Goal: Transaction & Acquisition: Purchase product/service

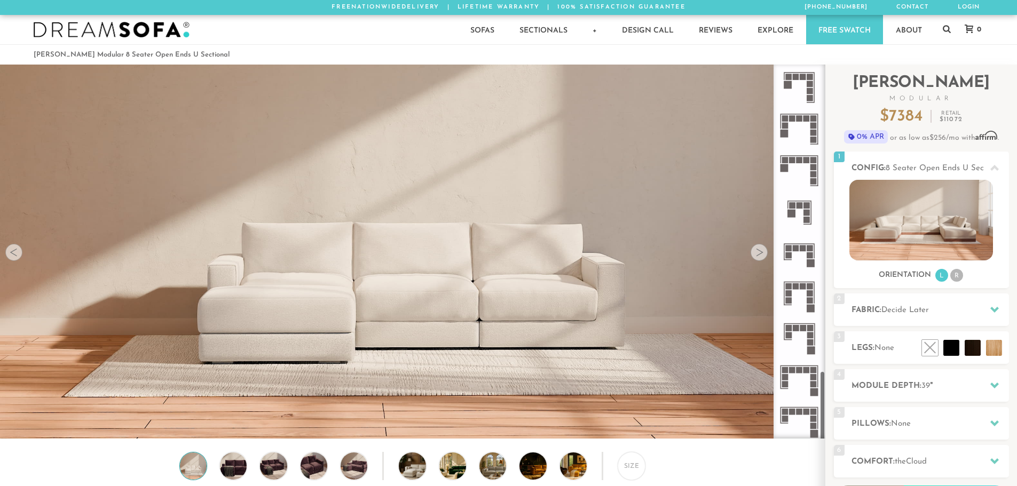
click at [763, 259] on div at bounding box center [759, 252] width 17 height 17
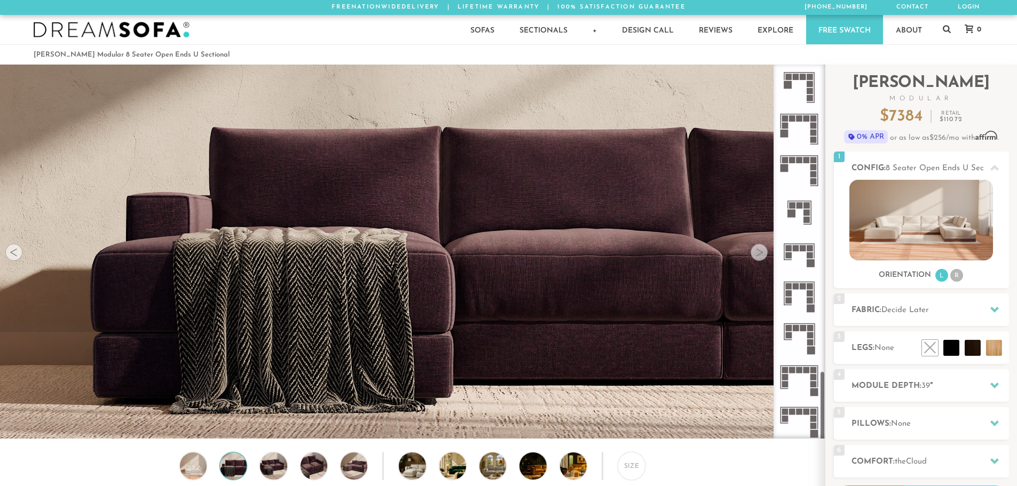
click at [790, 121] on rect at bounding box center [792, 118] width 6 height 6
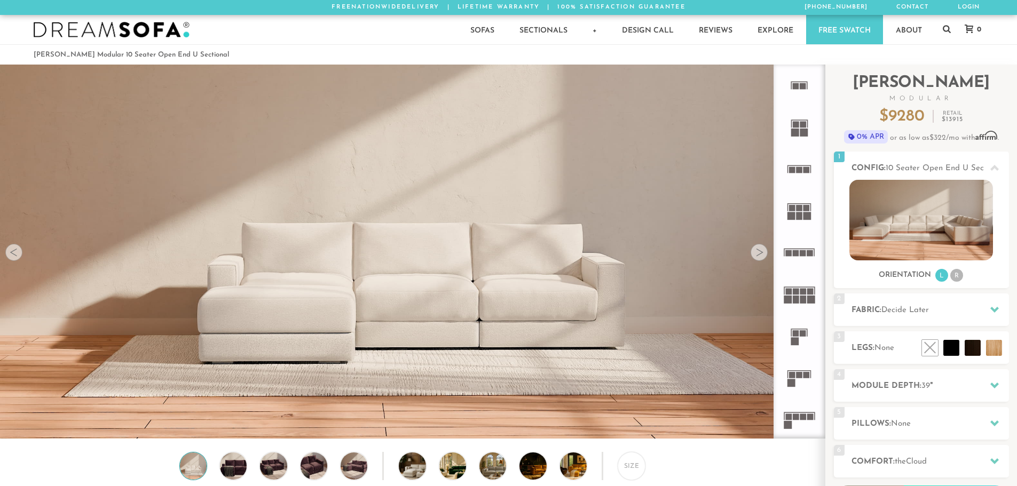
click at [799, 172] on rect at bounding box center [799, 170] width 6 height 6
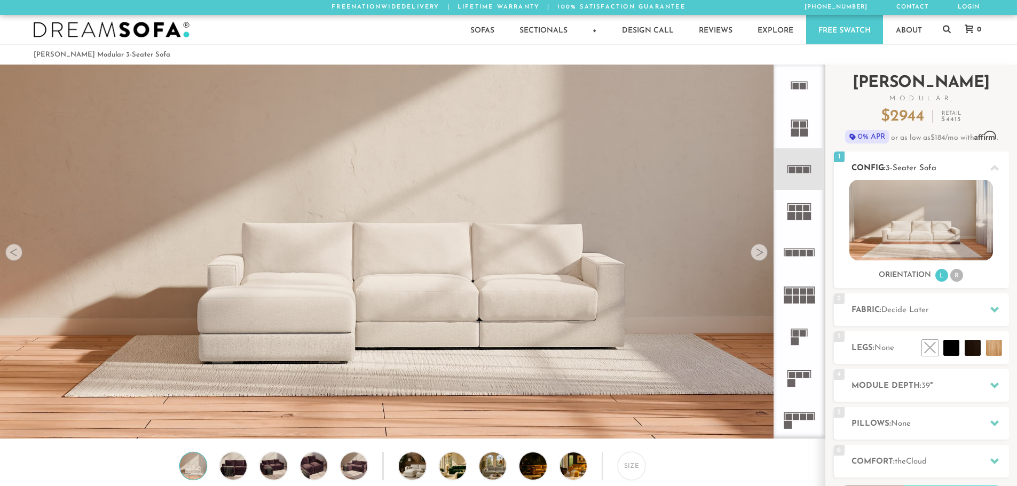
click at [897, 196] on img at bounding box center [921, 220] width 144 height 81
click at [799, 218] on rect at bounding box center [799, 216] width 6 height 8
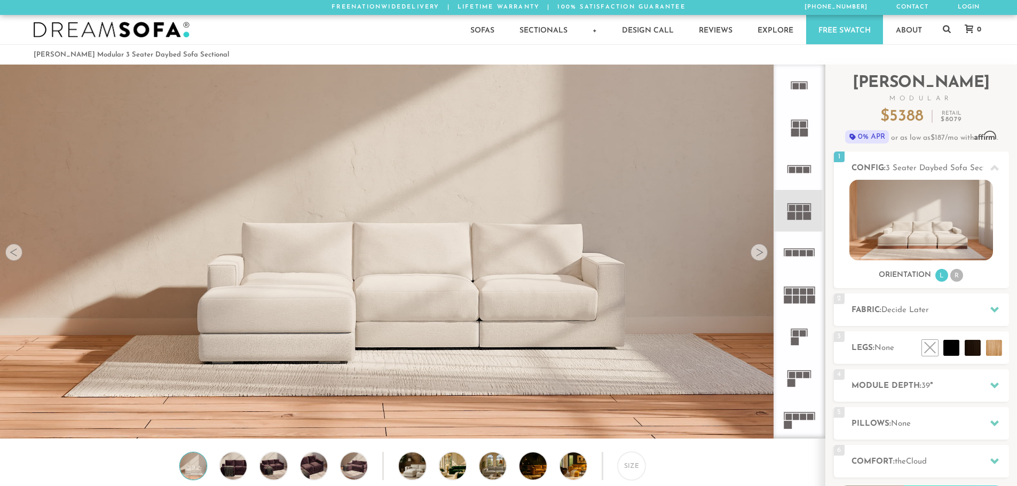
click at [807, 300] on icon at bounding box center [799, 294] width 42 height 42
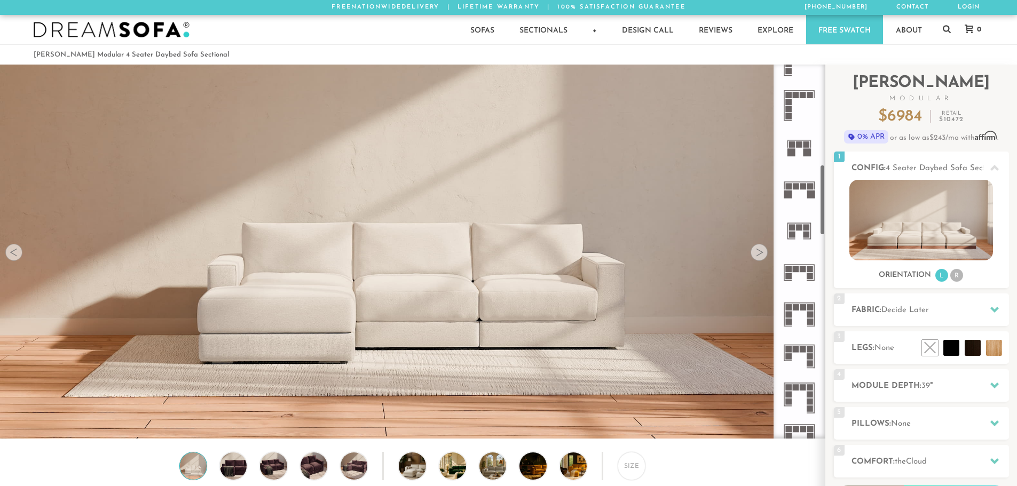
scroll to position [534, 0]
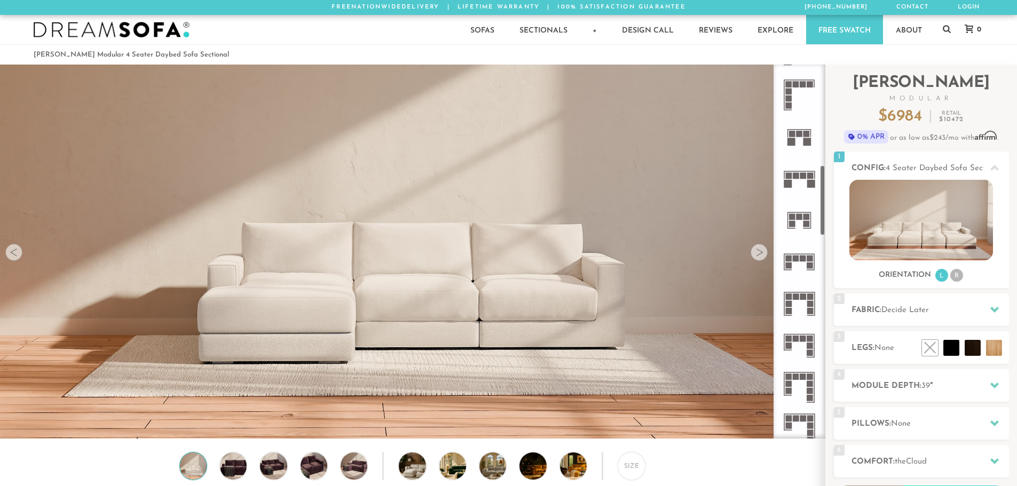
click at [800, 262] on icon at bounding box center [799, 262] width 42 height 42
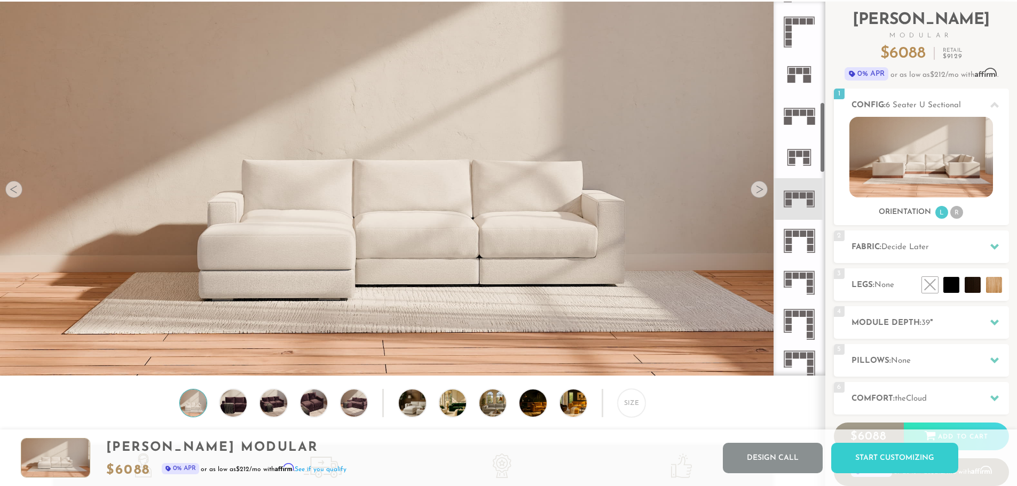
scroll to position [52, 0]
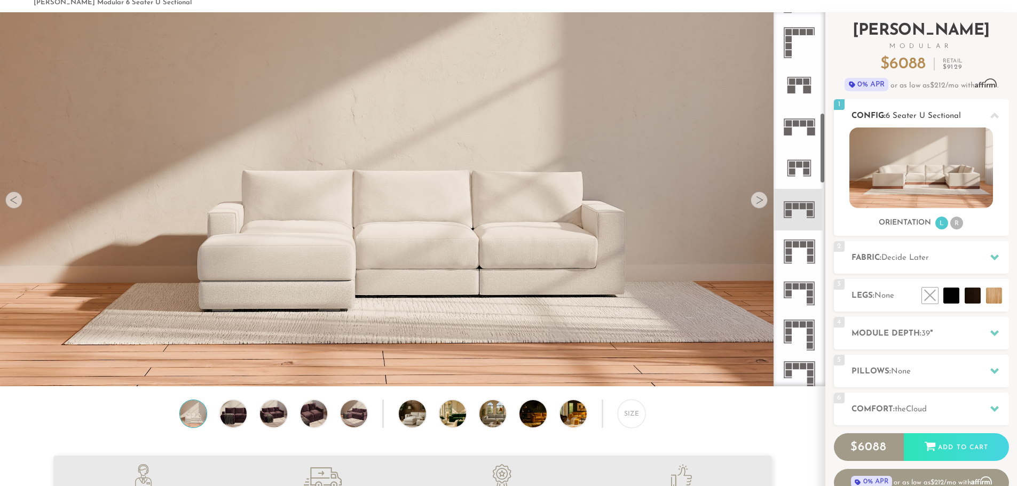
click at [896, 171] on img at bounding box center [921, 168] width 144 height 81
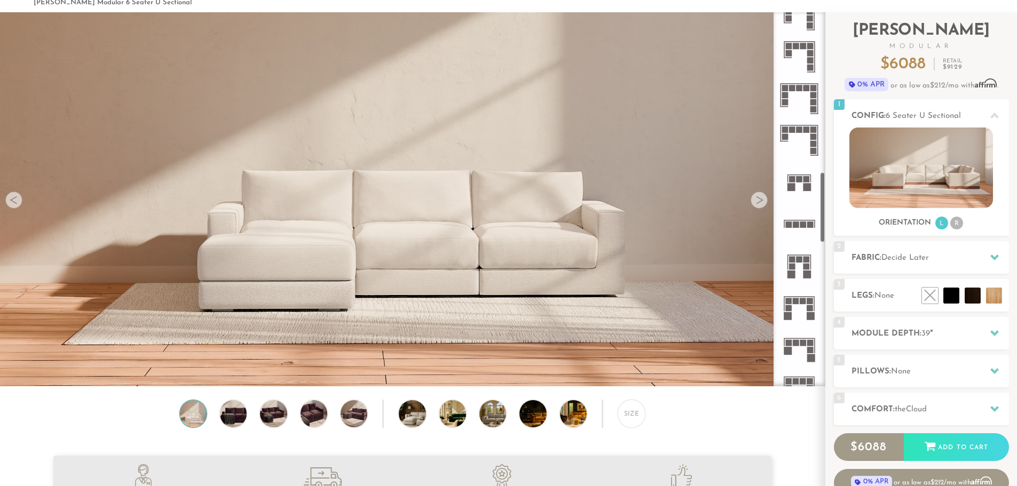
scroll to position [854, 0]
click at [806, 263] on icon at bounding box center [799, 266] width 42 height 42
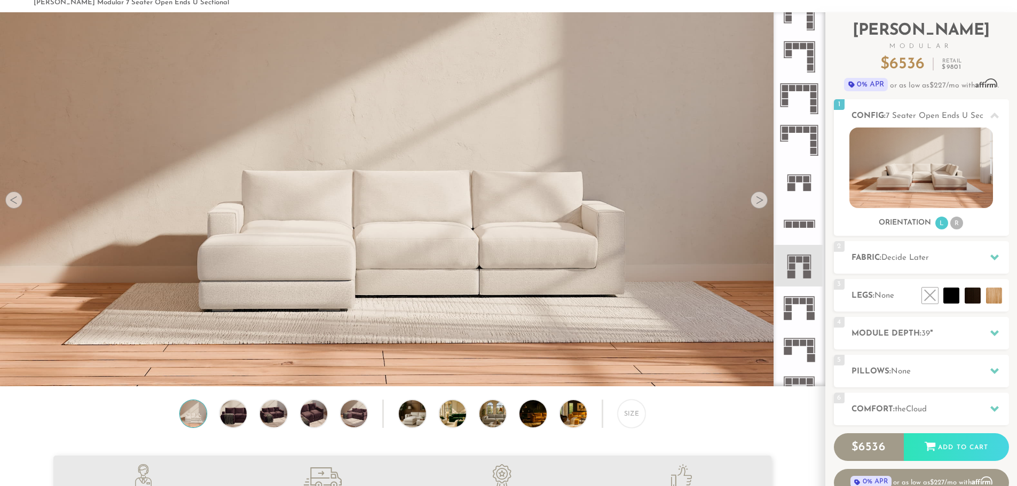
click at [808, 303] on rect at bounding box center [810, 301] width 6 height 6
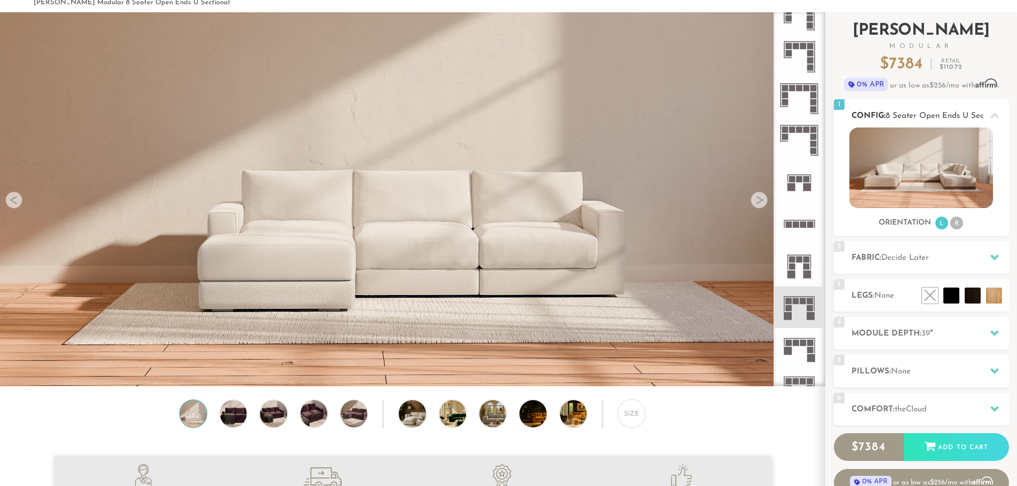
click at [955, 117] on span "8 Seater Open Ends U Sectional" at bounding box center [945, 116] width 119 height 8
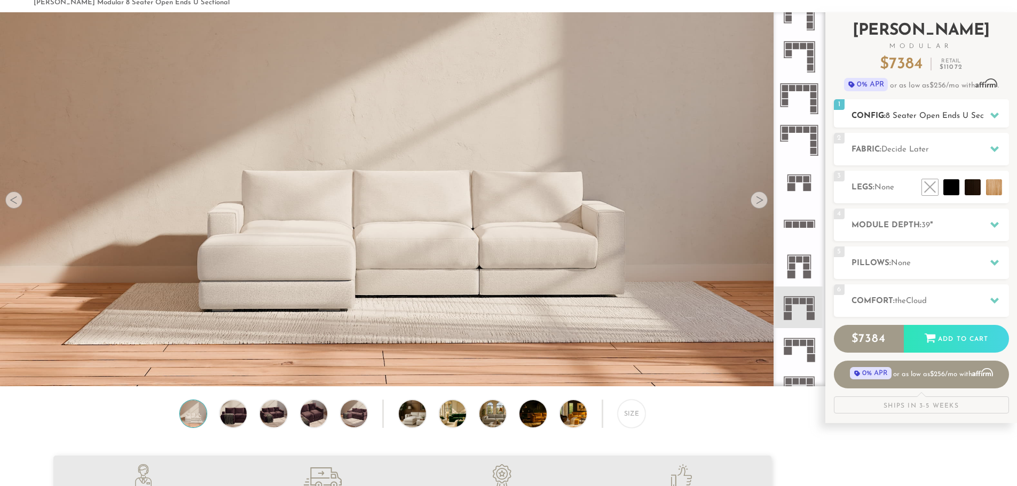
click at [955, 117] on span "8 Seater Open Ends U Sectional" at bounding box center [945, 116] width 119 height 8
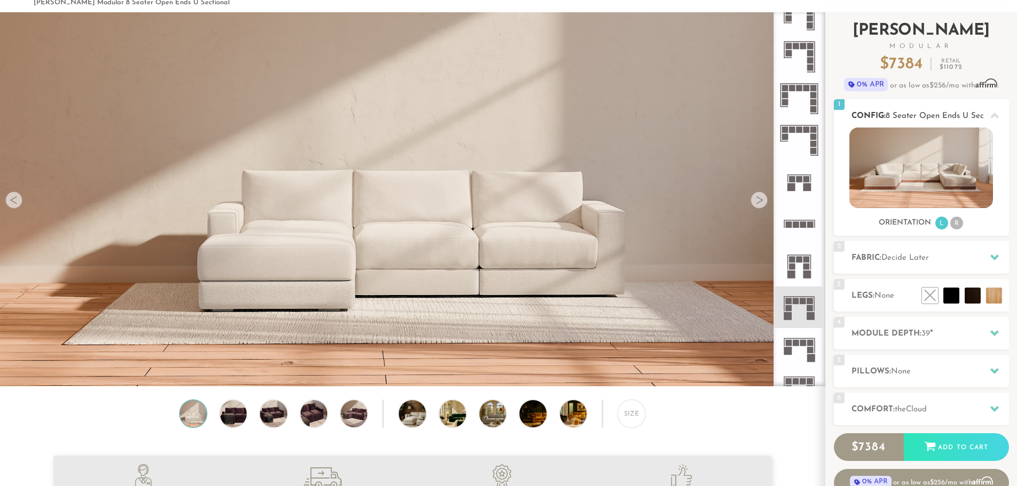
click at [886, 161] on img at bounding box center [921, 168] width 144 height 81
click at [959, 225] on li "R" at bounding box center [956, 223] width 13 height 13
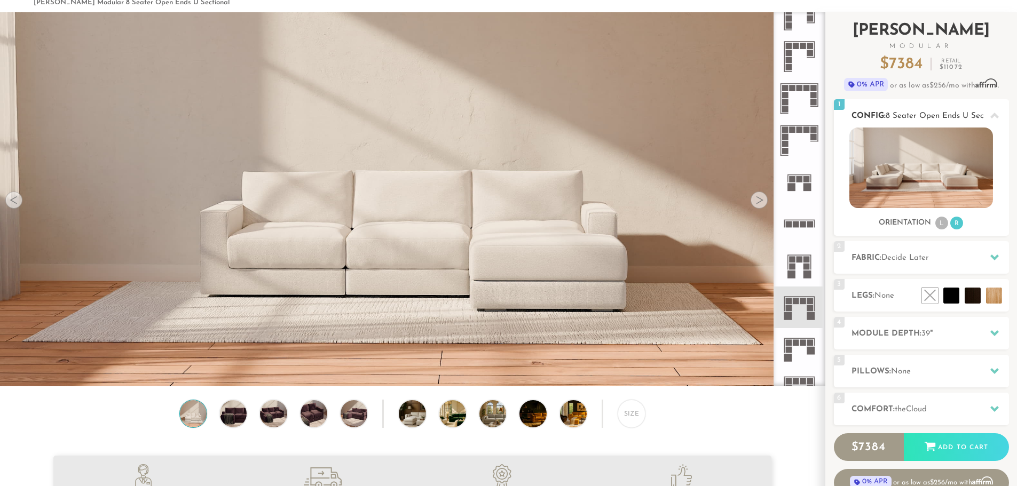
click at [938, 225] on li "L" at bounding box center [941, 223] width 13 height 13
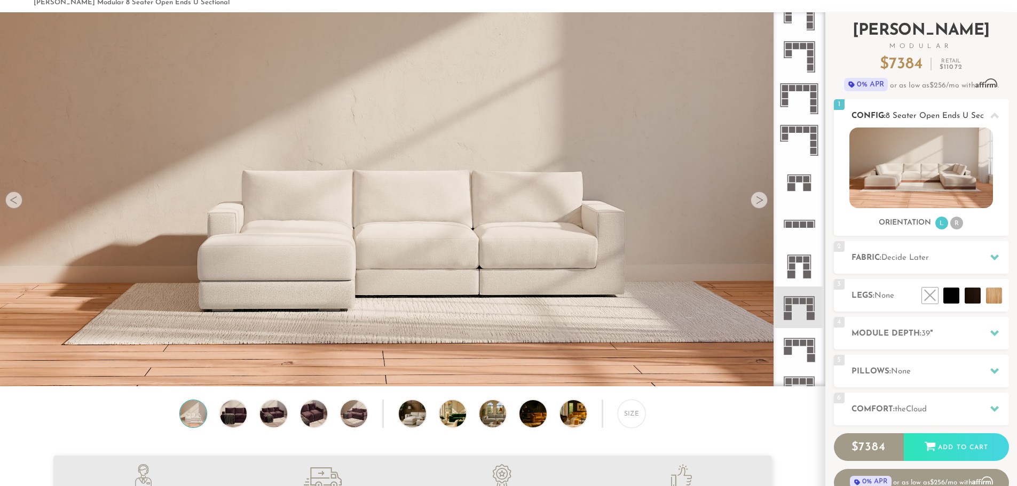
click at [956, 223] on li "R" at bounding box center [956, 223] width 13 height 13
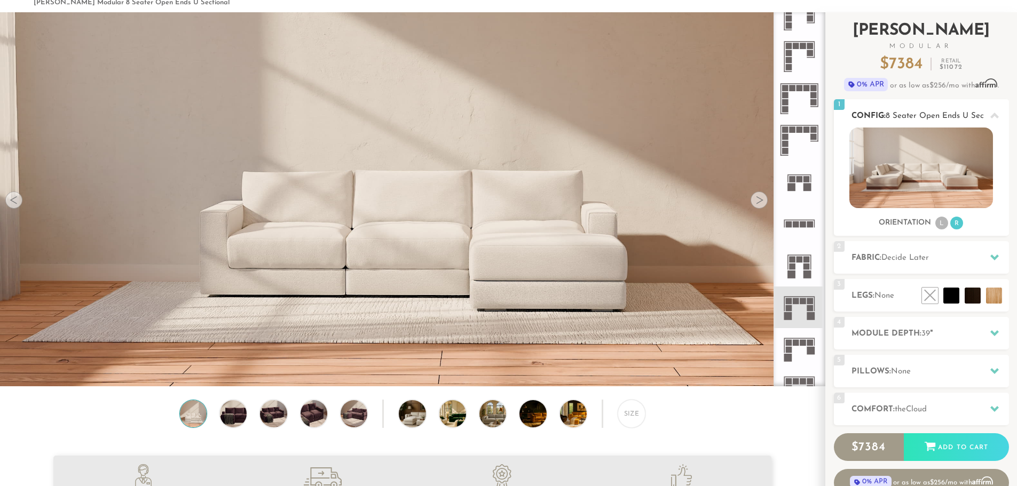
click at [943, 224] on li "L" at bounding box center [941, 223] width 13 height 13
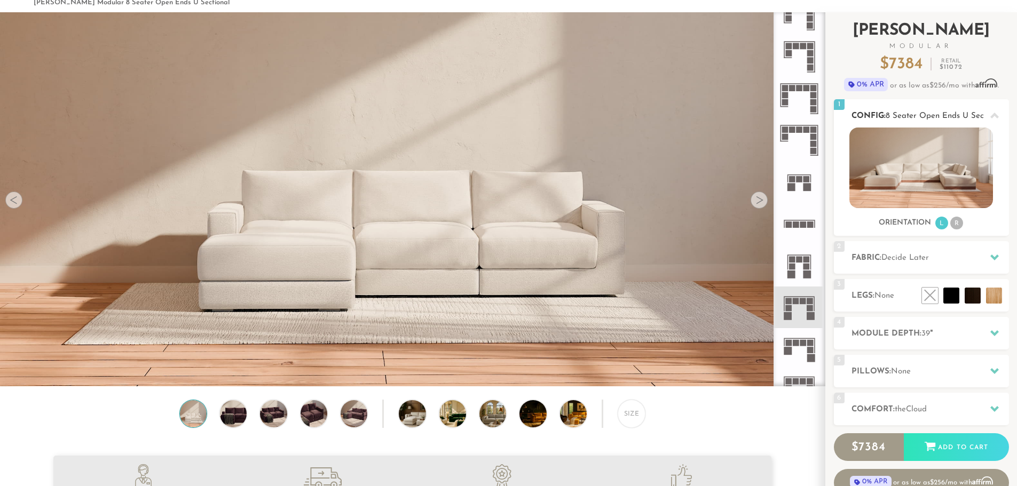
click at [942, 178] on img at bounding box center [921, 168] width 144 height 81
click at [973, 256] on h2 "Fabric: Decide Later" at bounding box center [929, 258] width 157 height 12
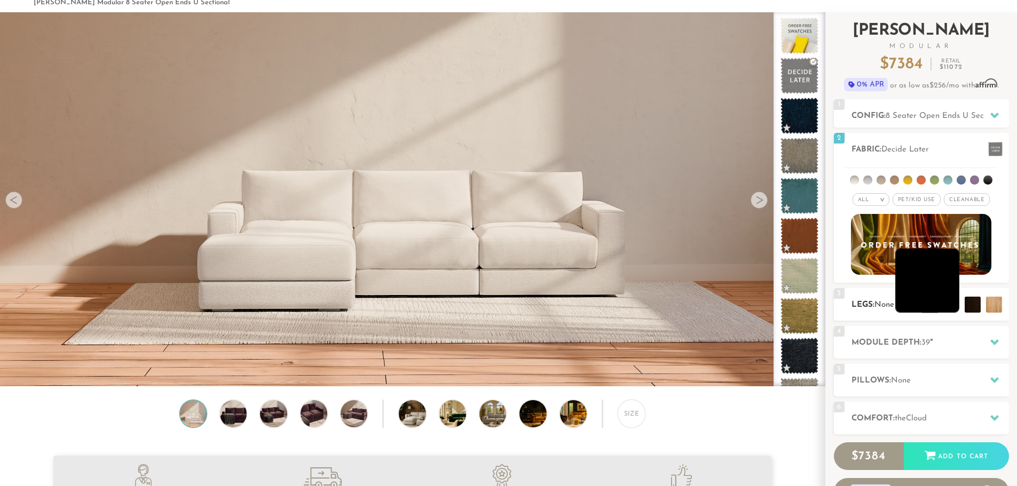
click at [945, 304] on li at bounding box center [927, 281] width 64 height 64
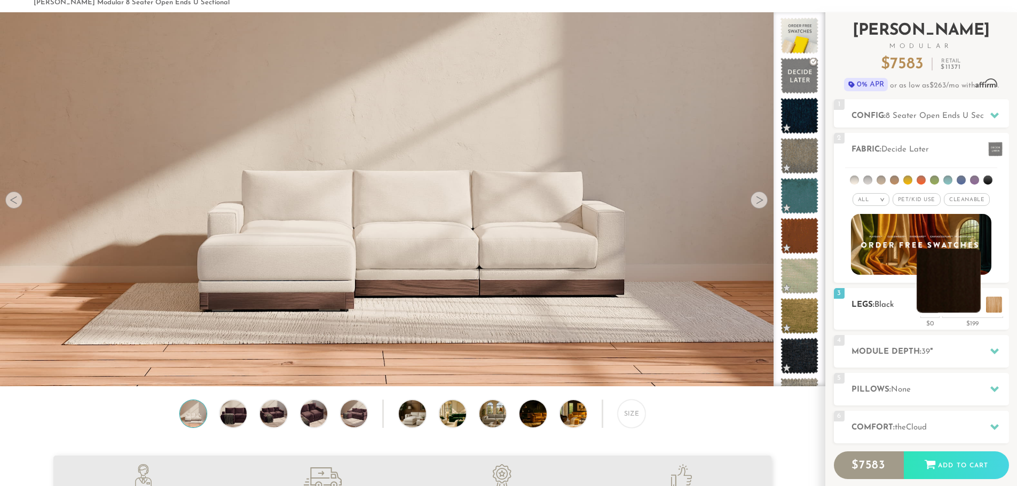
click at [971, 304] on li at bounding box center [949, 281] width 64 height 64
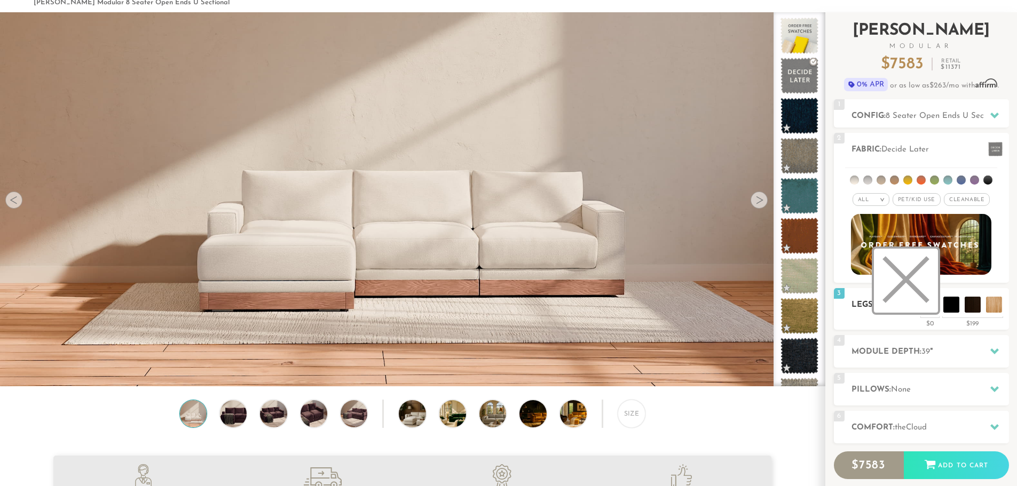
click at [927, 305] on li at bounding box center [906, 281] width 64 height 64
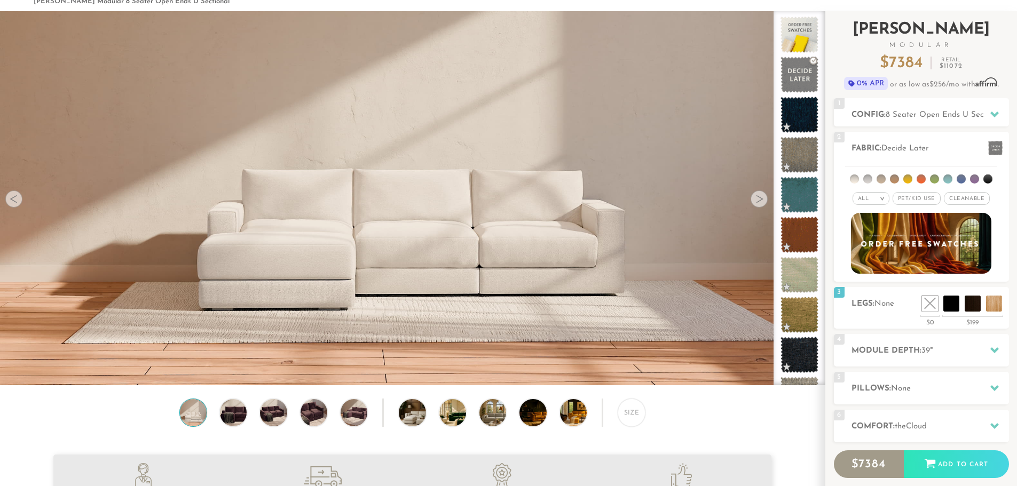
scroll to position [52, 0]
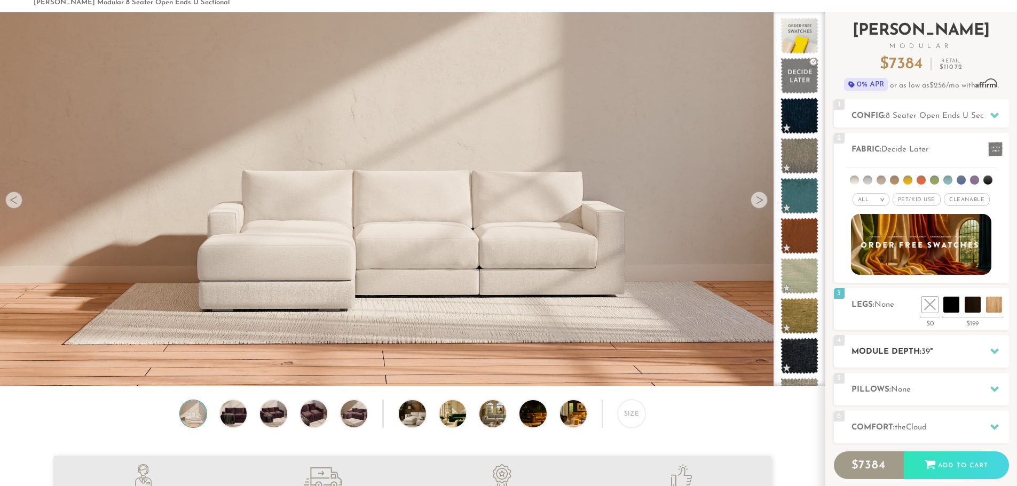
click at [978, 350] on h2 "Module Depth: 39 "" at bounding box center [929, 352] width 157 height 12
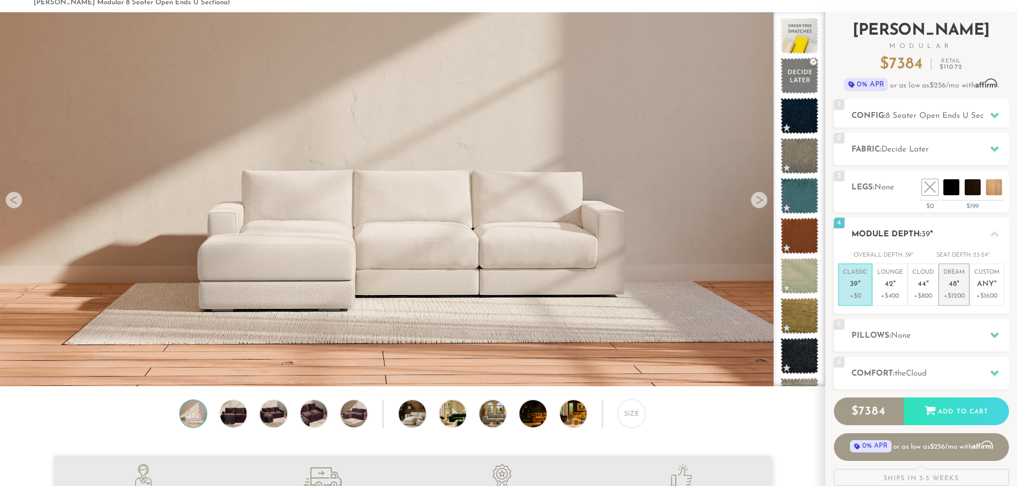
click at [948, 281] on p "Dream 48 "" at bounding box center [953, 280] width 21 height 23
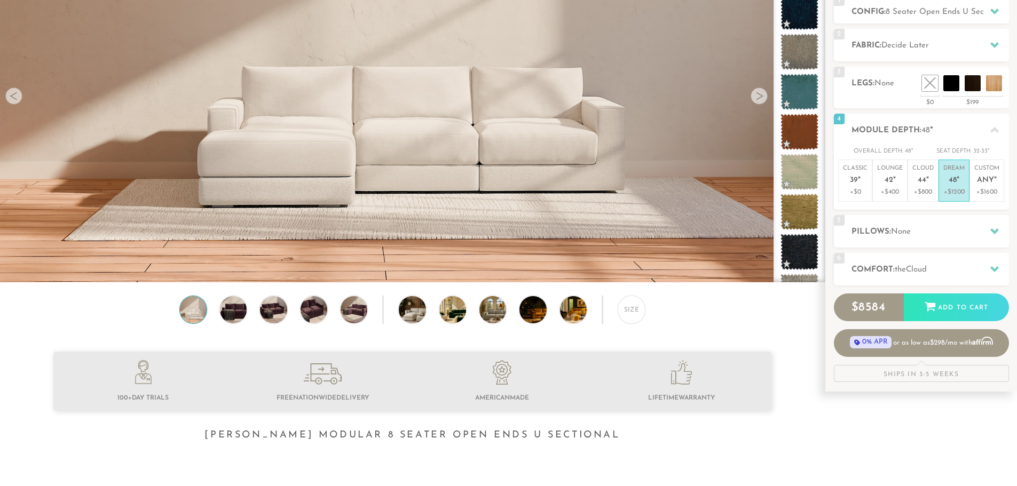
scroll to position [159, 0]
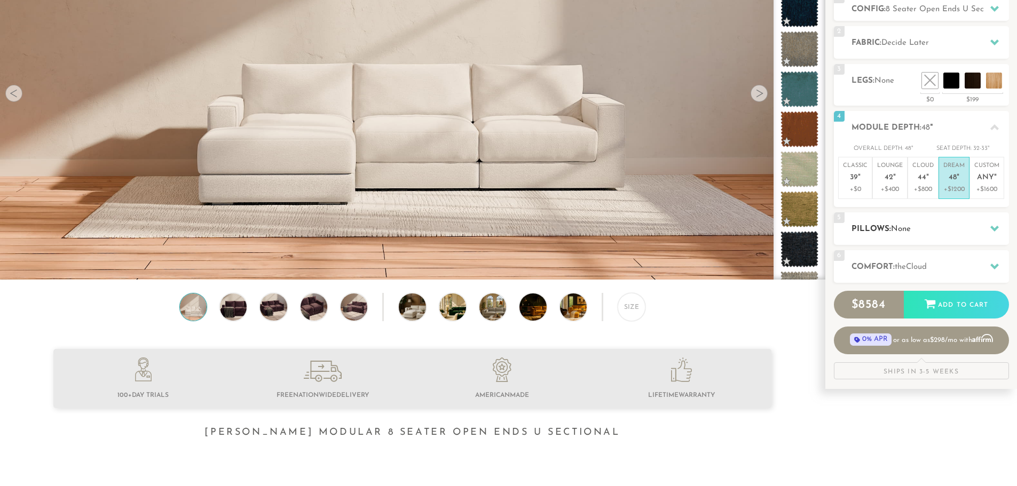
click at [941, 235] on h2 "Pillows: None" at bounding box center [929, 229] width 157 height 12
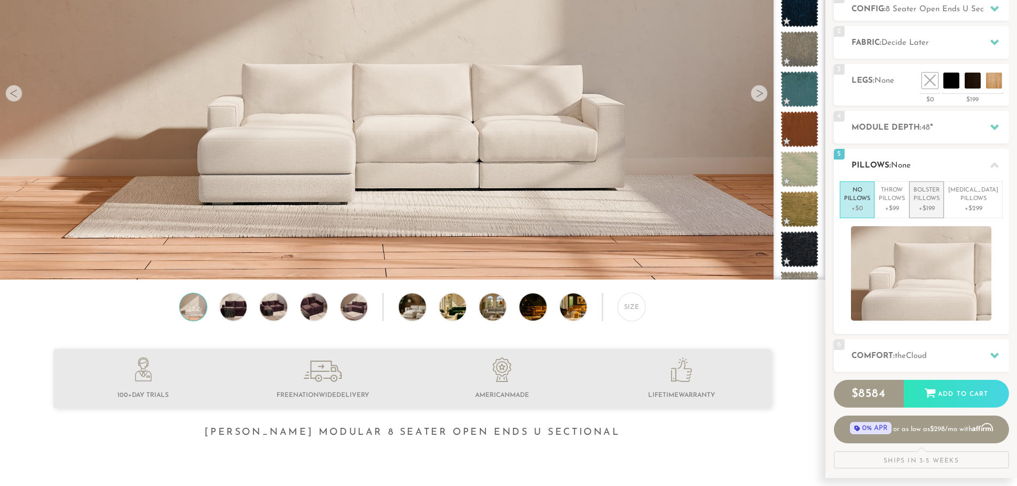
click at [940, 201] on p "Bolster Pillows" at bounding box center [926, 195] width 26 height 18
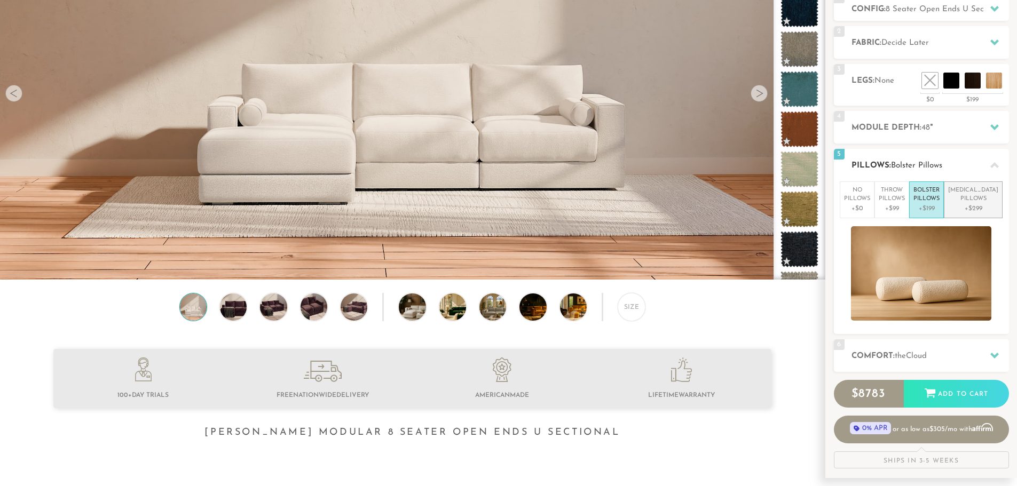
click at [973, 199] on p "Lumbar Pillows" at bounding box center [973, 195] width 50 height 18
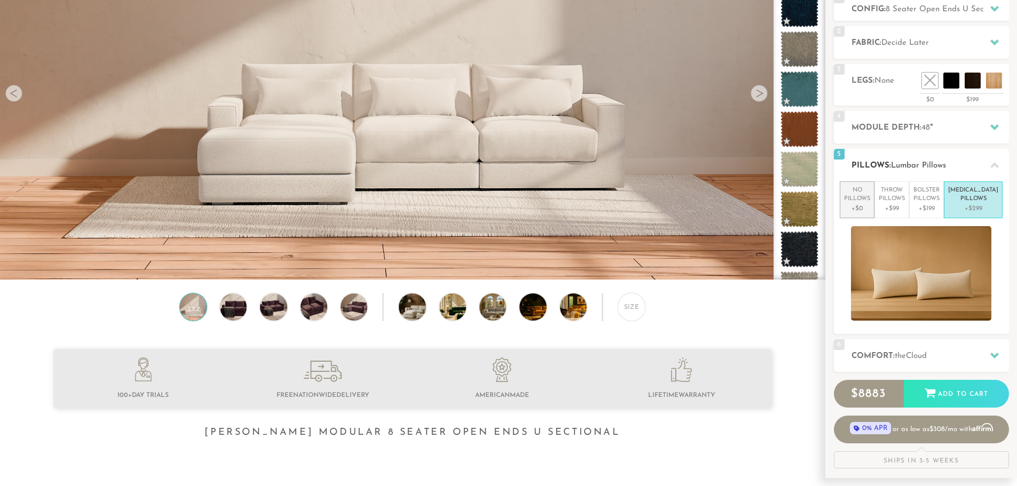
click at [868, 201] on p "No Pillows" at bounding box center [857, 195] width 26 height 18
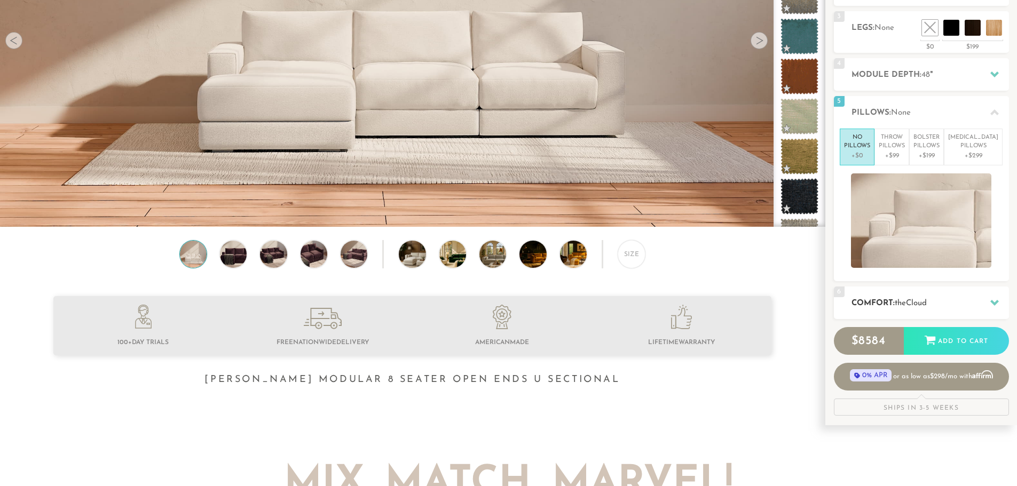
scroll to position [213, 0]
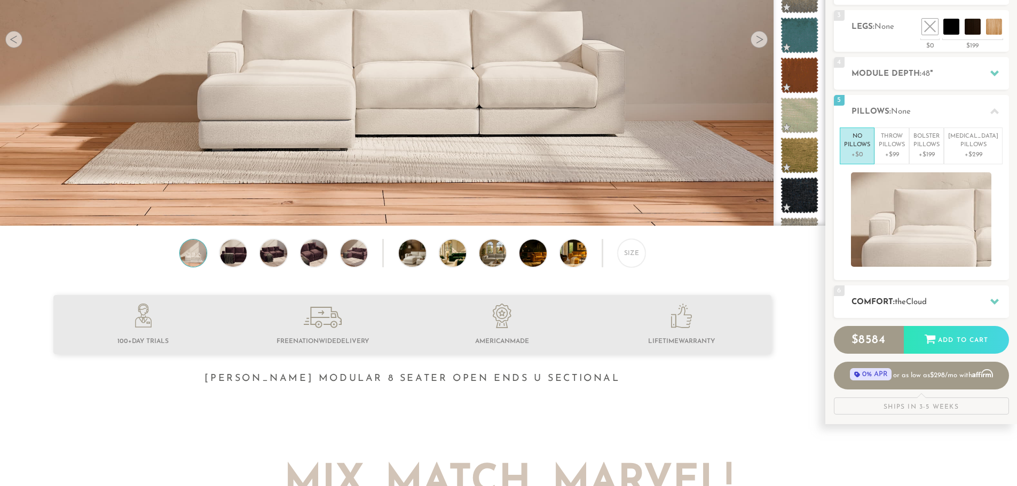
click at [940, 307] on h2 "Comfort: the Cloud" at bounding box center [929, 302] width 157 height 12
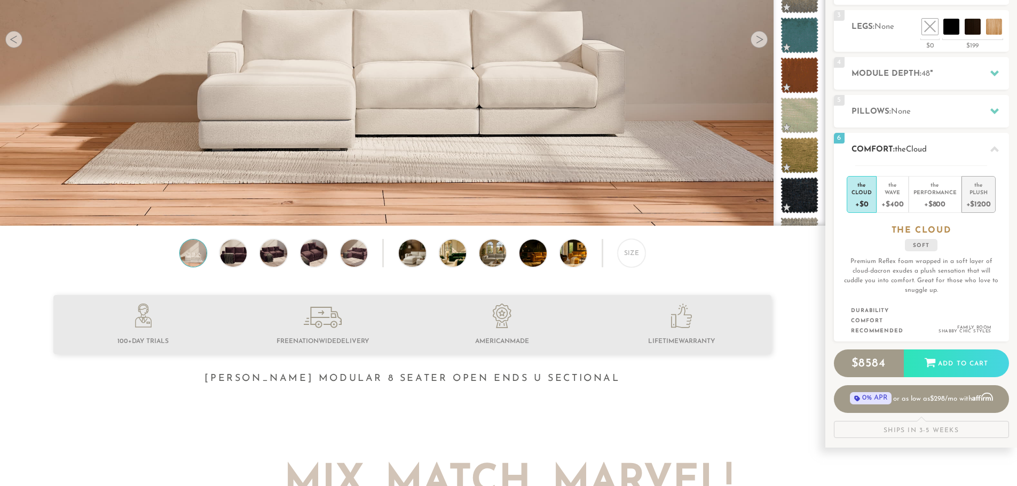
click at [977, 196] on div "+$1200" at bounding box center [978, 203] width 25 height 15
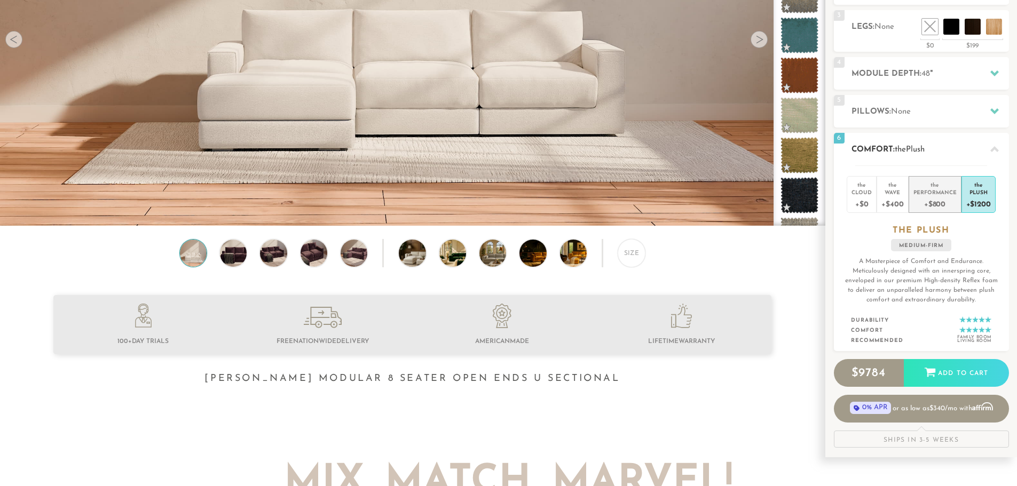
click at [943, 194] on div "Performance" at bounding box center [934, 191] width 43 height 7
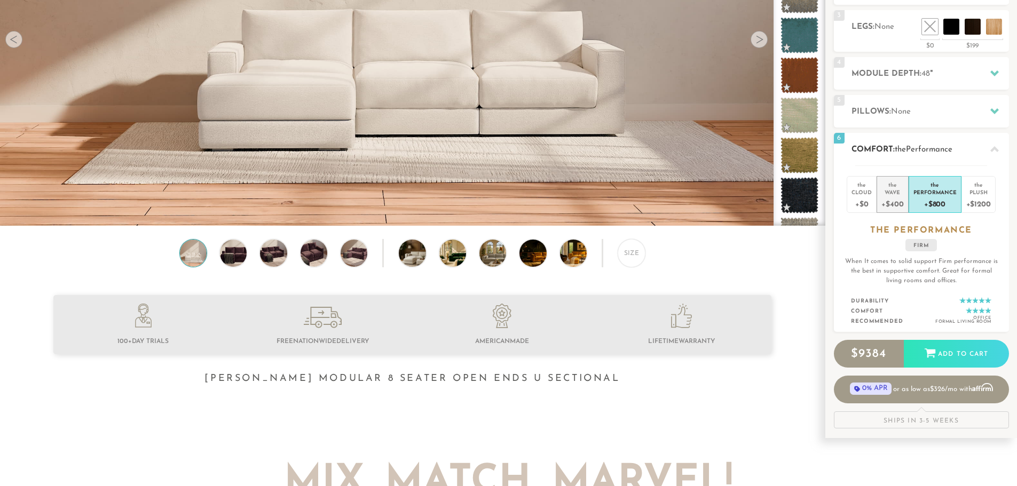
click at [892, 201] on div "+$400" at bounding box center [892, 203] width 22 height 15
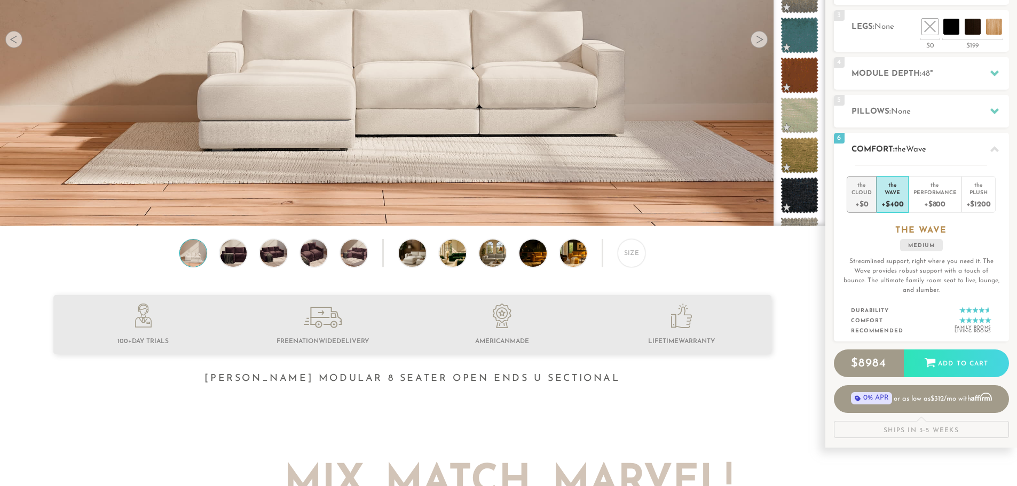
click at [866, 201] on div "+$0" at bounding box center [861, 203] width 20 height 15
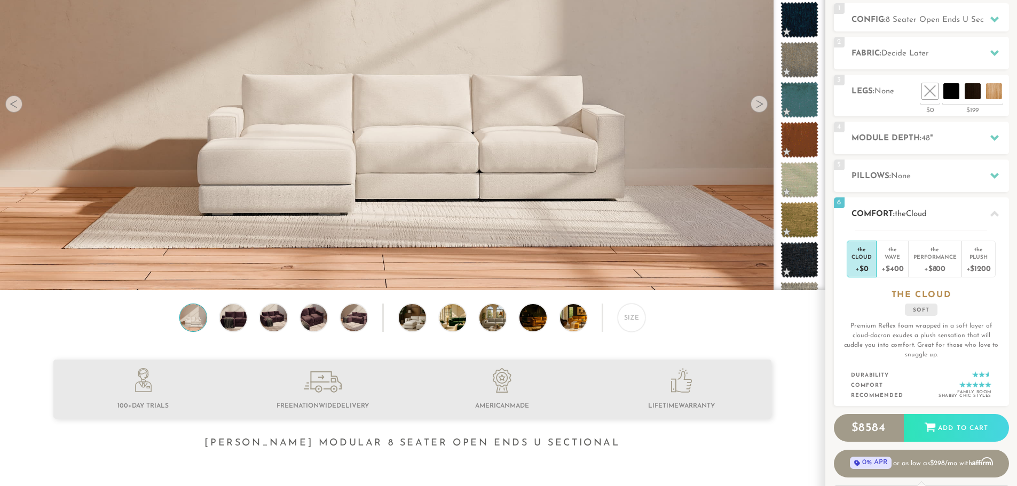
scroll to position [0, 0]
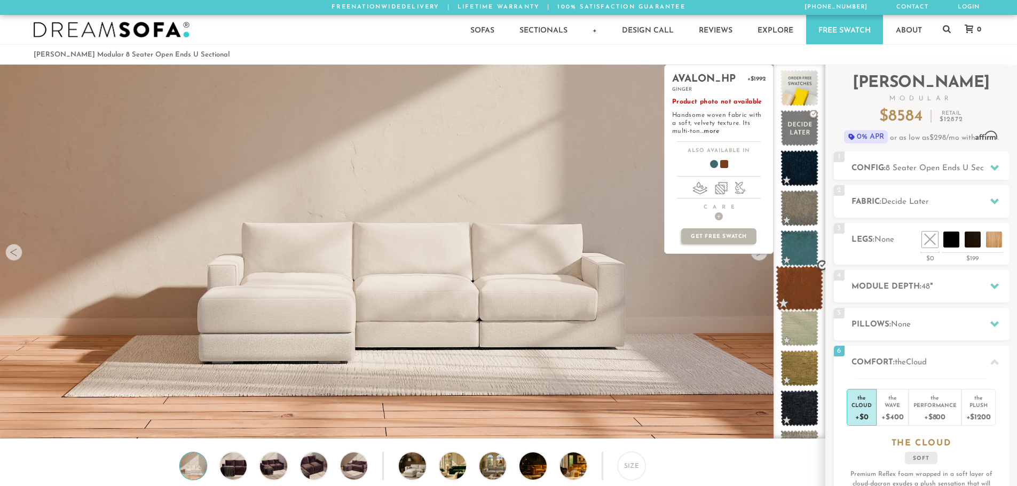
click at [799, 296] on span at bounding box center [800, 288] width 48 height 45
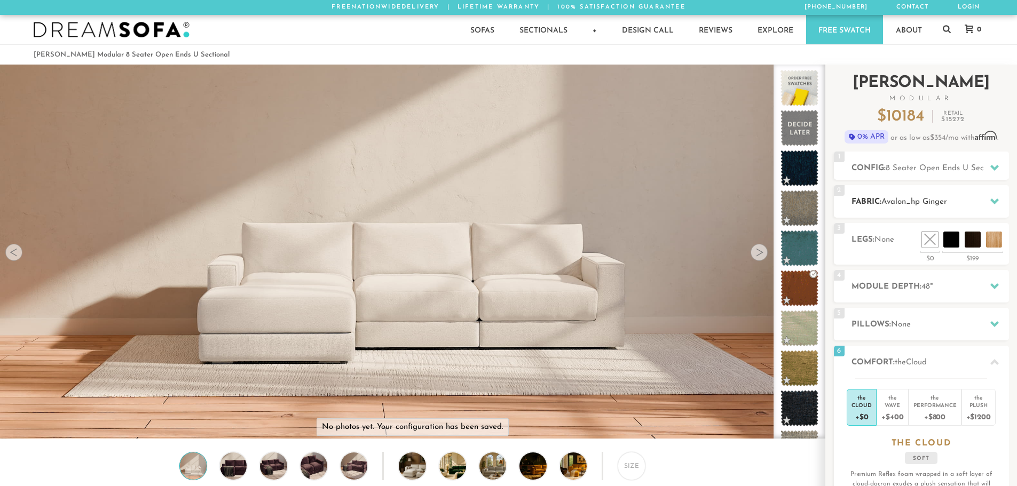
click at [981, 200] on h2 "Fabric: Avalon_hp Ginger" at bounding box center [929, 202] width 157 height 12
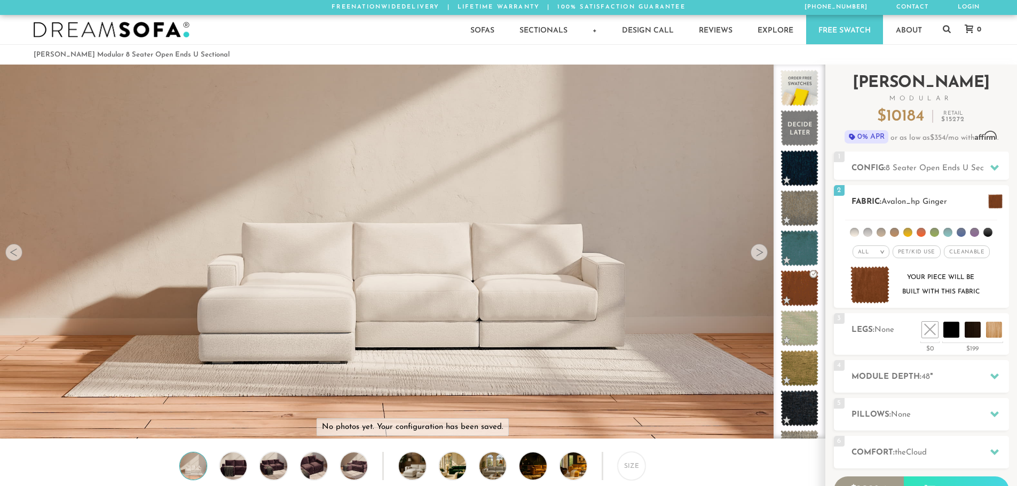
click at [853, 232] on li at bounding box center [854, 232] width 9 height 9
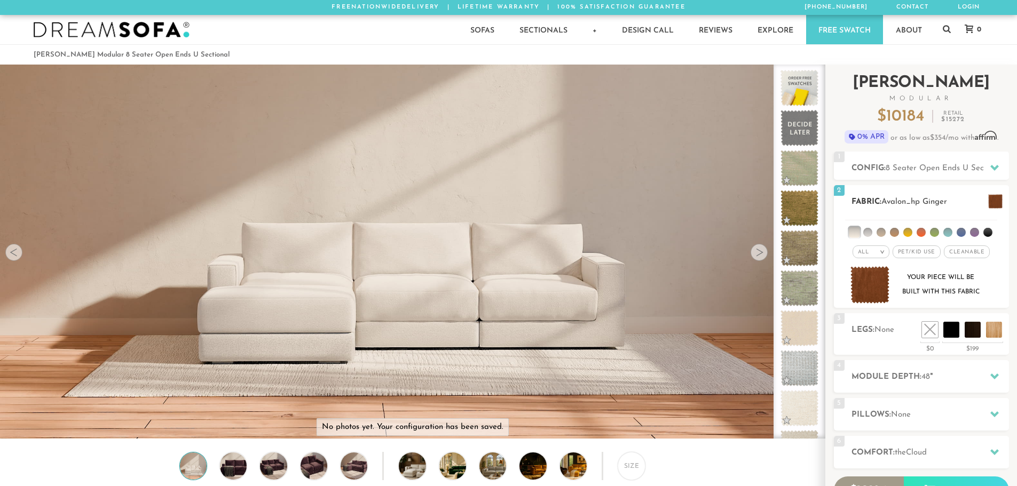
click at [874, 256] on div "All >" at bounding box center [871, 252] width 37 height 13
click at [875, 326] on li "Durable" at bounding box center [871, 327] width 37 height 15
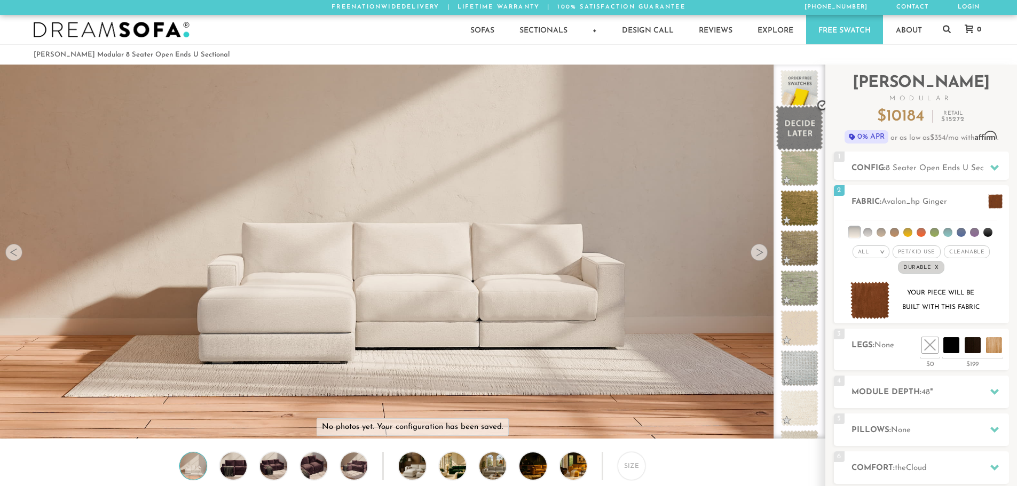
click at [793, 129] on span at bounding box center [800, 128] width 48 height 45
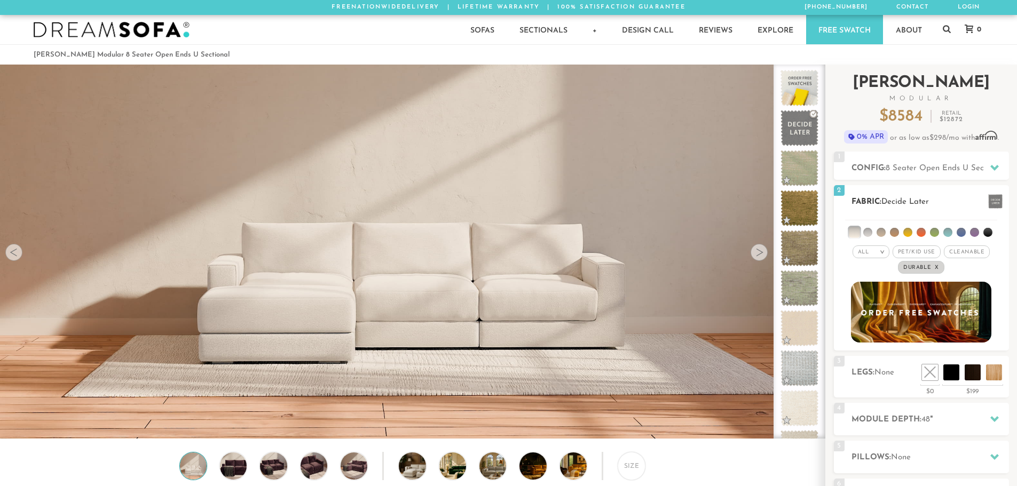
click at [867, 251] on em "All" at bounding box center [863, 252] width 11 height 6
click at [870, 263] on li "All" at bounding box center [871, 265] width 37 height 15
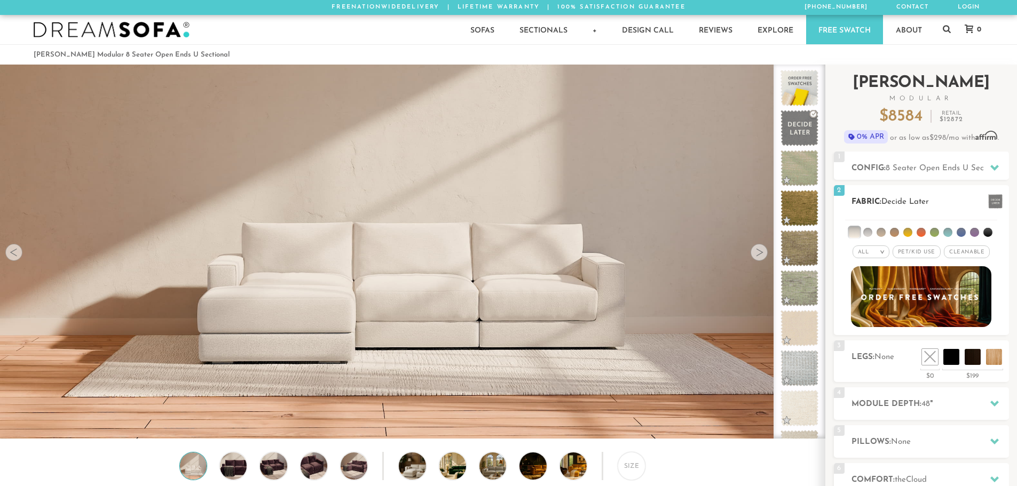
click at [956, 253] on span "Cleanable x" at bounding box center [967, 252] width 46 height 13
click at [871, 252] on div "All >" at bounding box center [866, 252] width 37 height 13
click at [867, 233] on li at bounding box center [867, 232] width 9 height 9
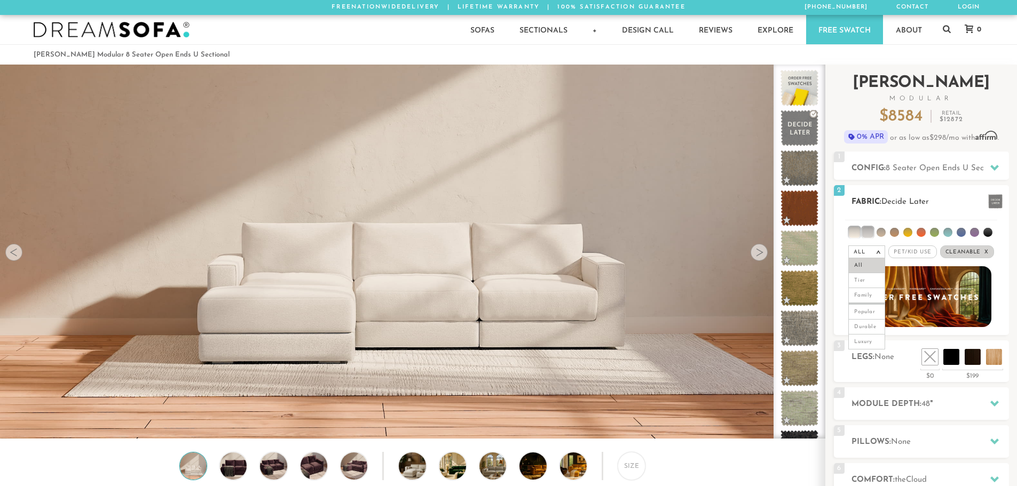
click at [879, 233] on li at bounding box center [881, 232] width 9 height 9
click at [874, 299] on li "Family" at bounding box center [866, 295] width 37 height 15
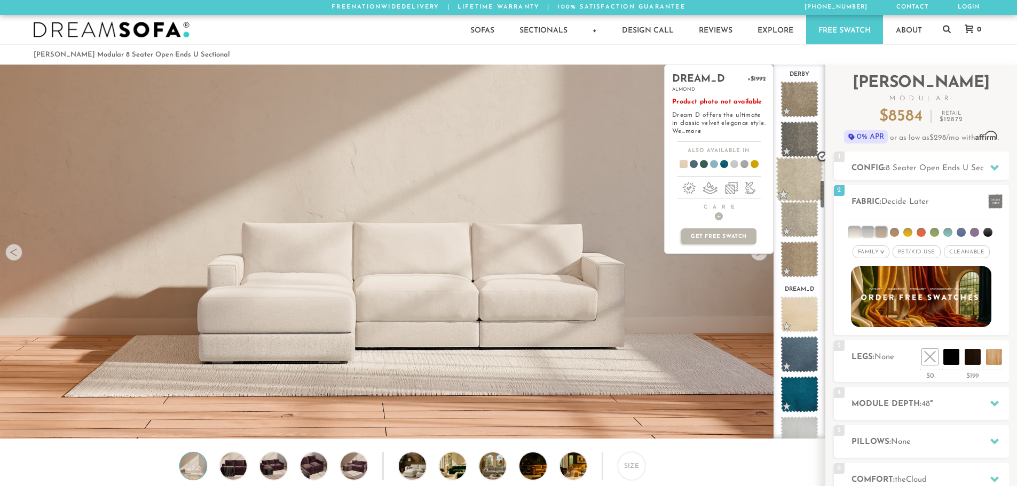
scroll to position [1540, 0]
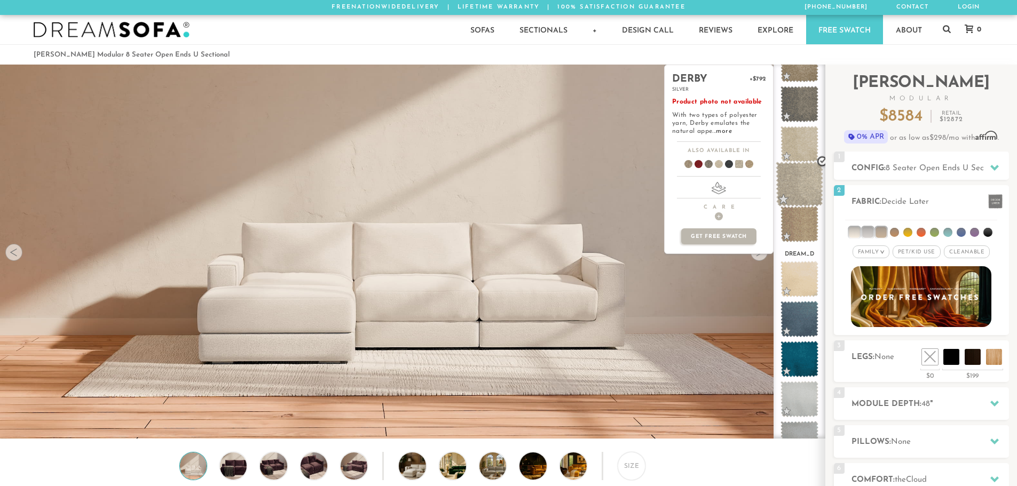
click at [795, 181] on span at bounding box center [800, 184] width 48 height 45
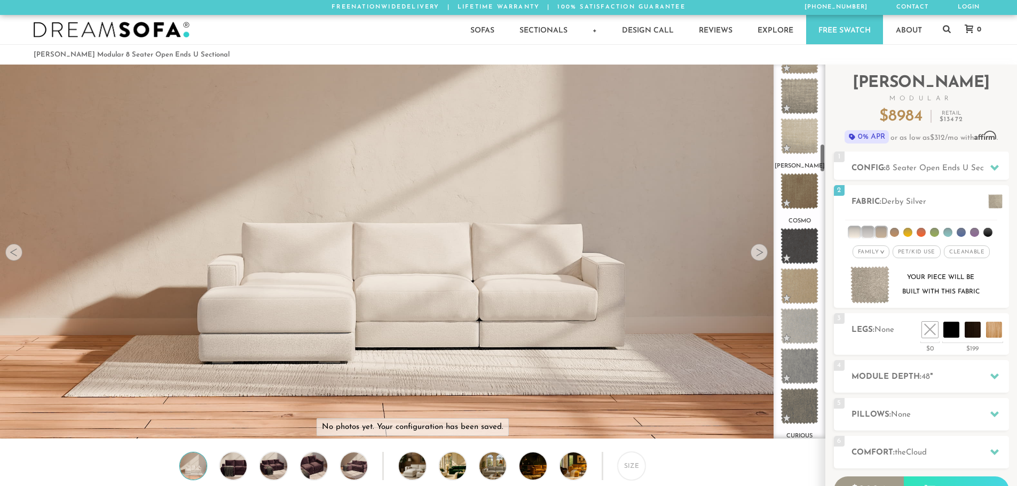
scroll to position [1029, 0]
